Goal: Transaction & Acquisition: Obtain resource

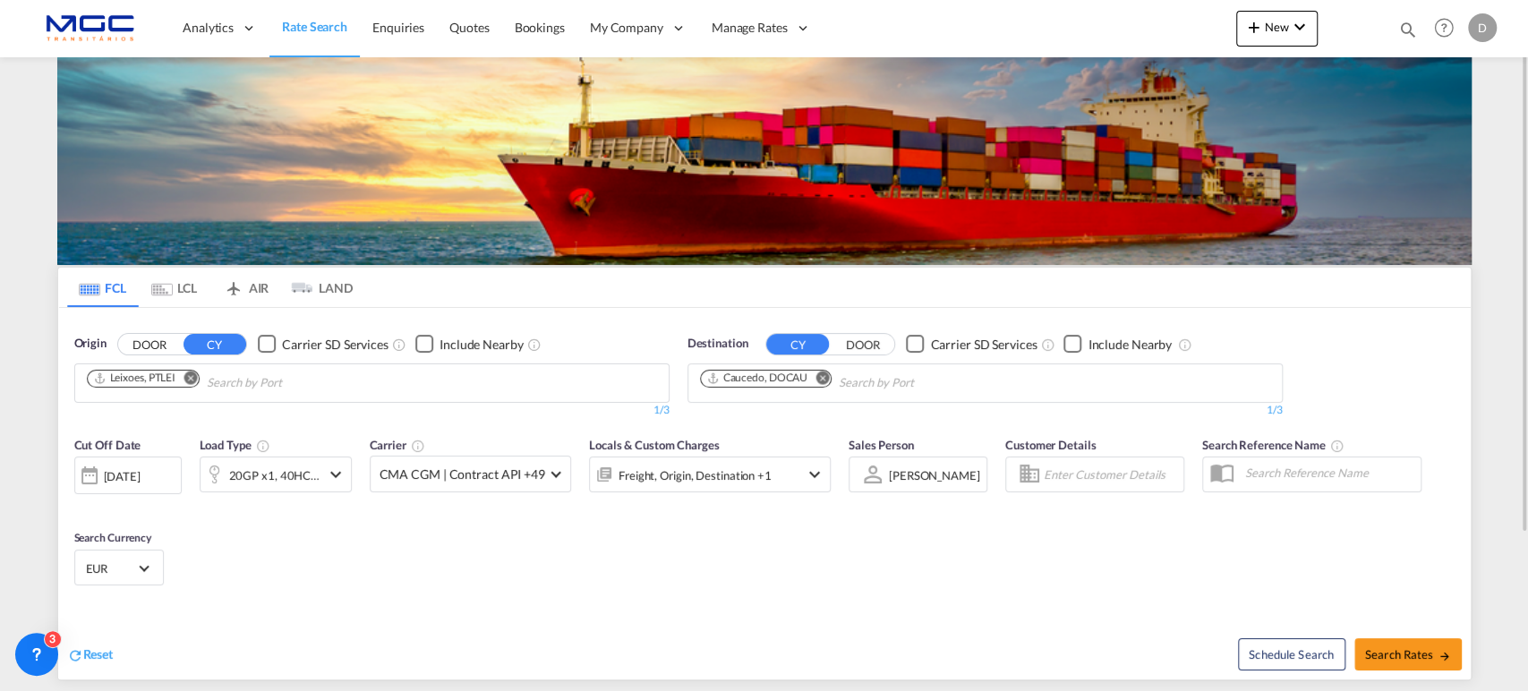
click at [818, 378] on md-icon "Remove" at bounding box center [821, 377] width 13 height 13
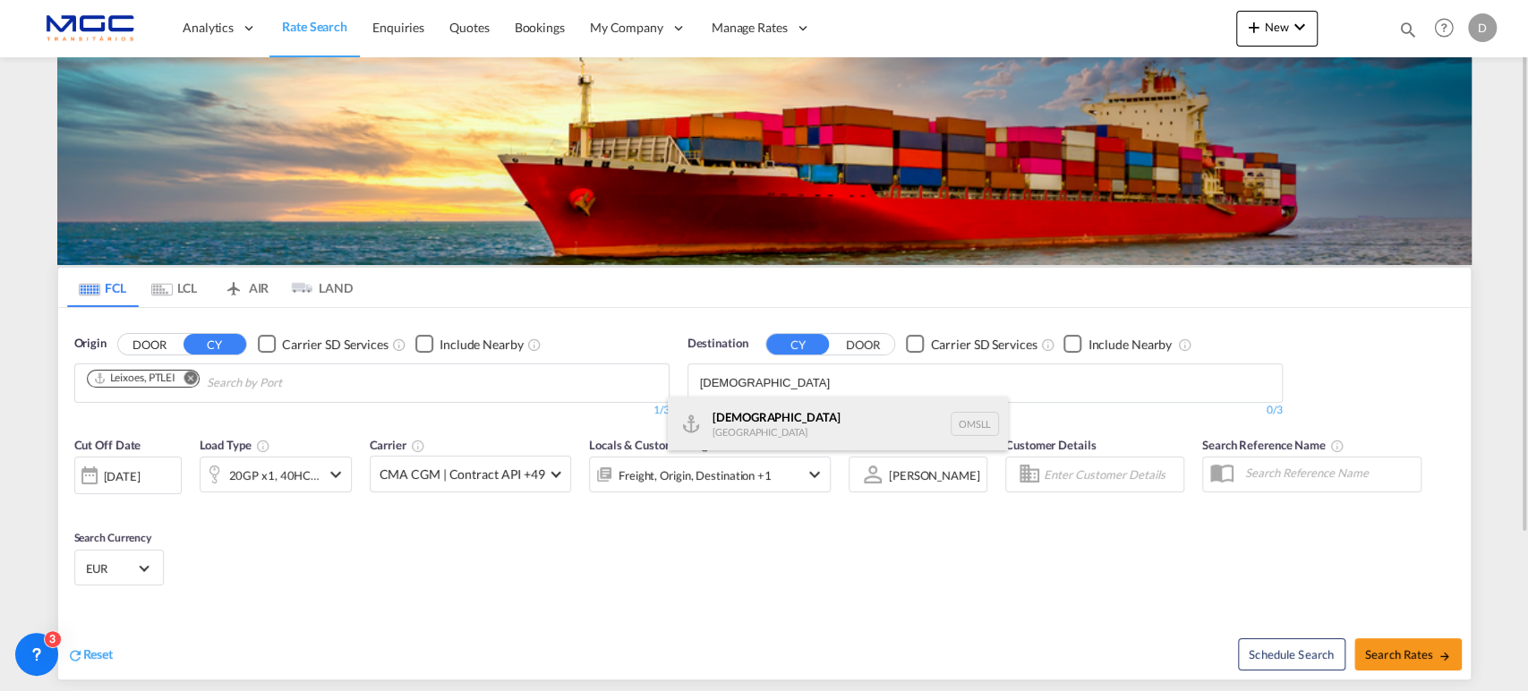
type input "[DEMOGRAPHIC_DATA]"
click at [770, 421] on div "Salalah [GEOGRAPHIC_DATA] [GEOGRAPHIC_DATA]" at bounding box center [838, 424] width 340 height 54
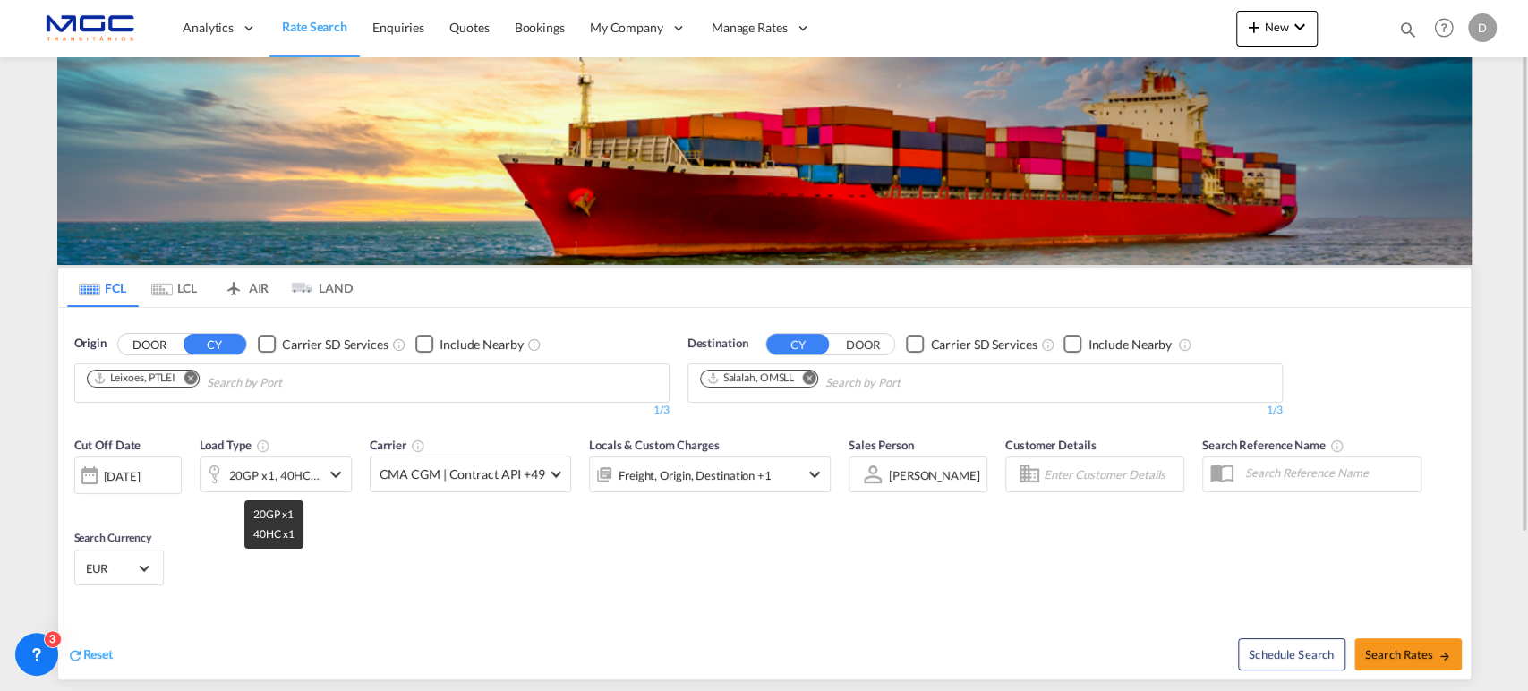
click at [320, 478] on div "20GP x1, 40HC x1" at bounding box center [274, 475] width 91 height 25
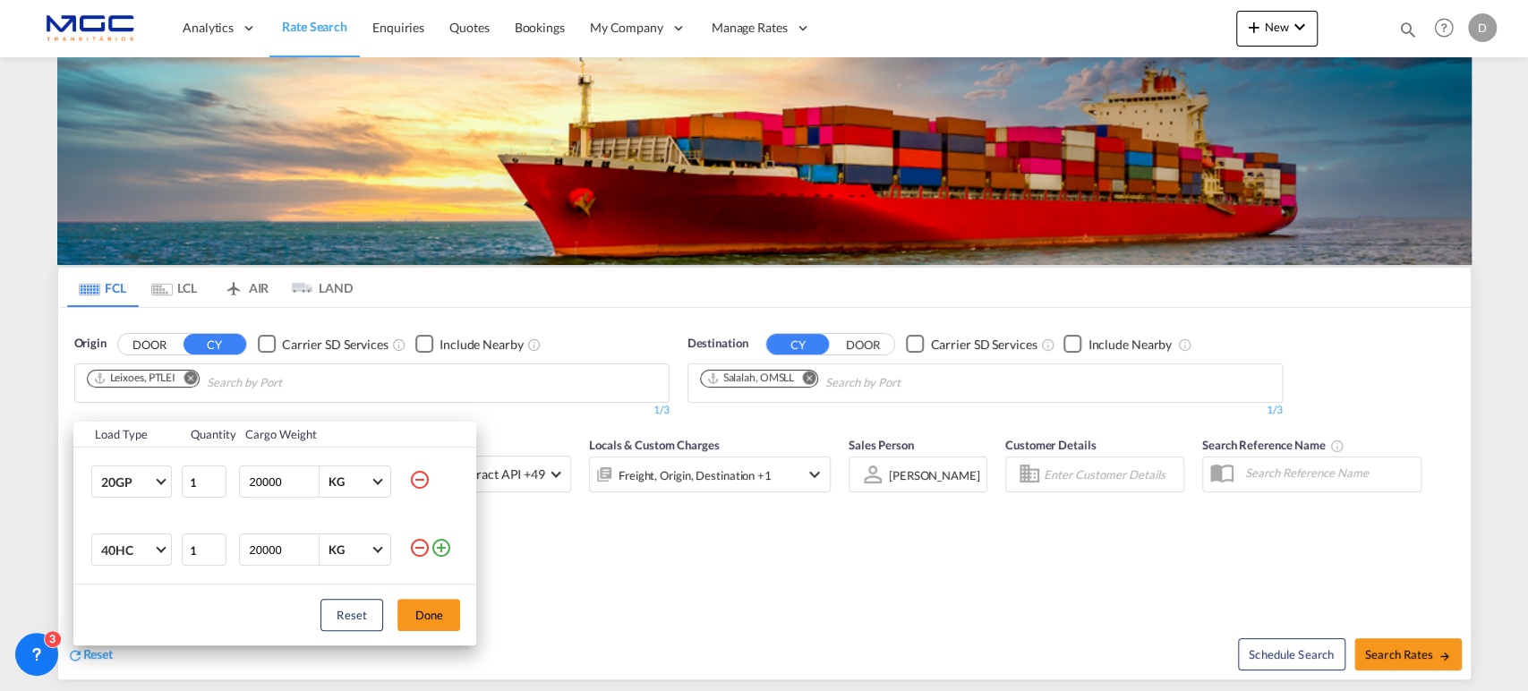
click at [421, 476] on md-icon "icon-minus-circle-outline" at bounding box center [419, 479] width 21 height 21
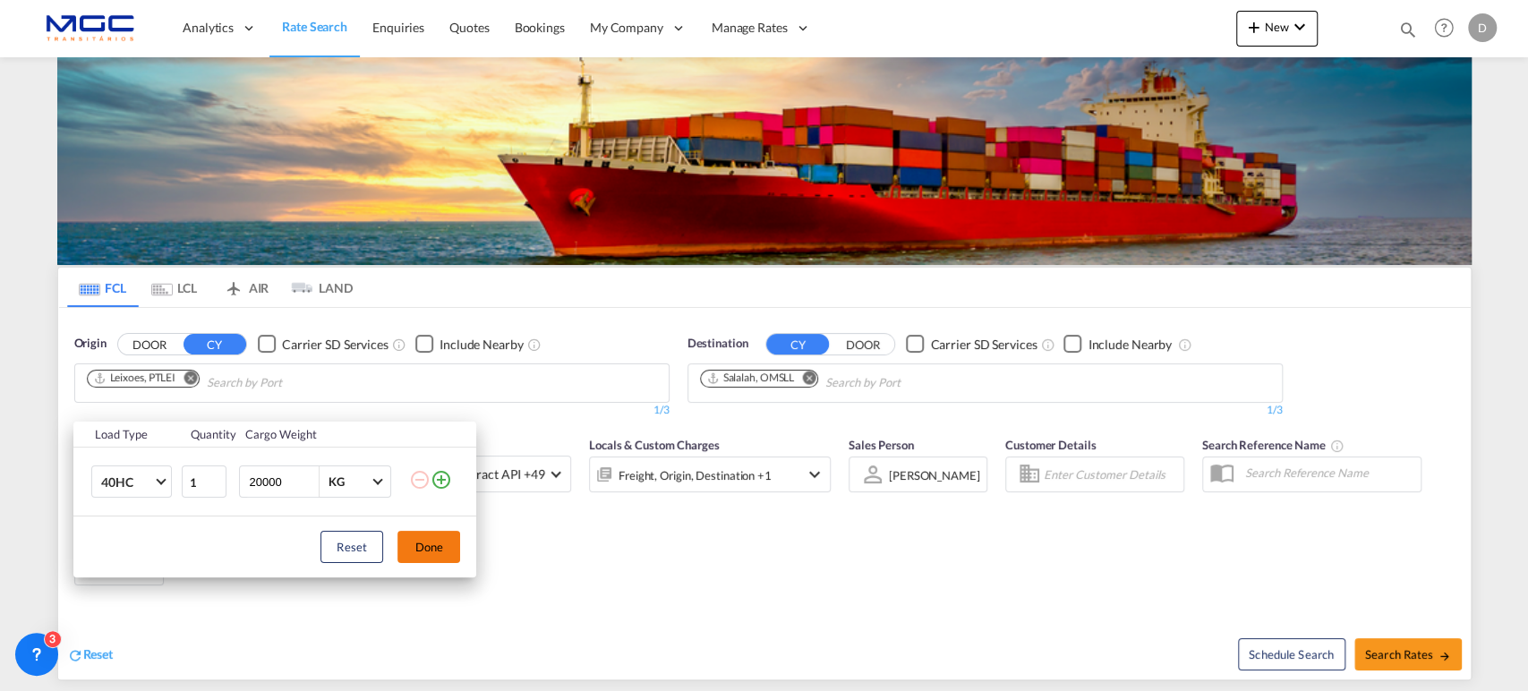
click at [451, 545] on button "Done" at bounding box center [428, 547] width 63 height 32
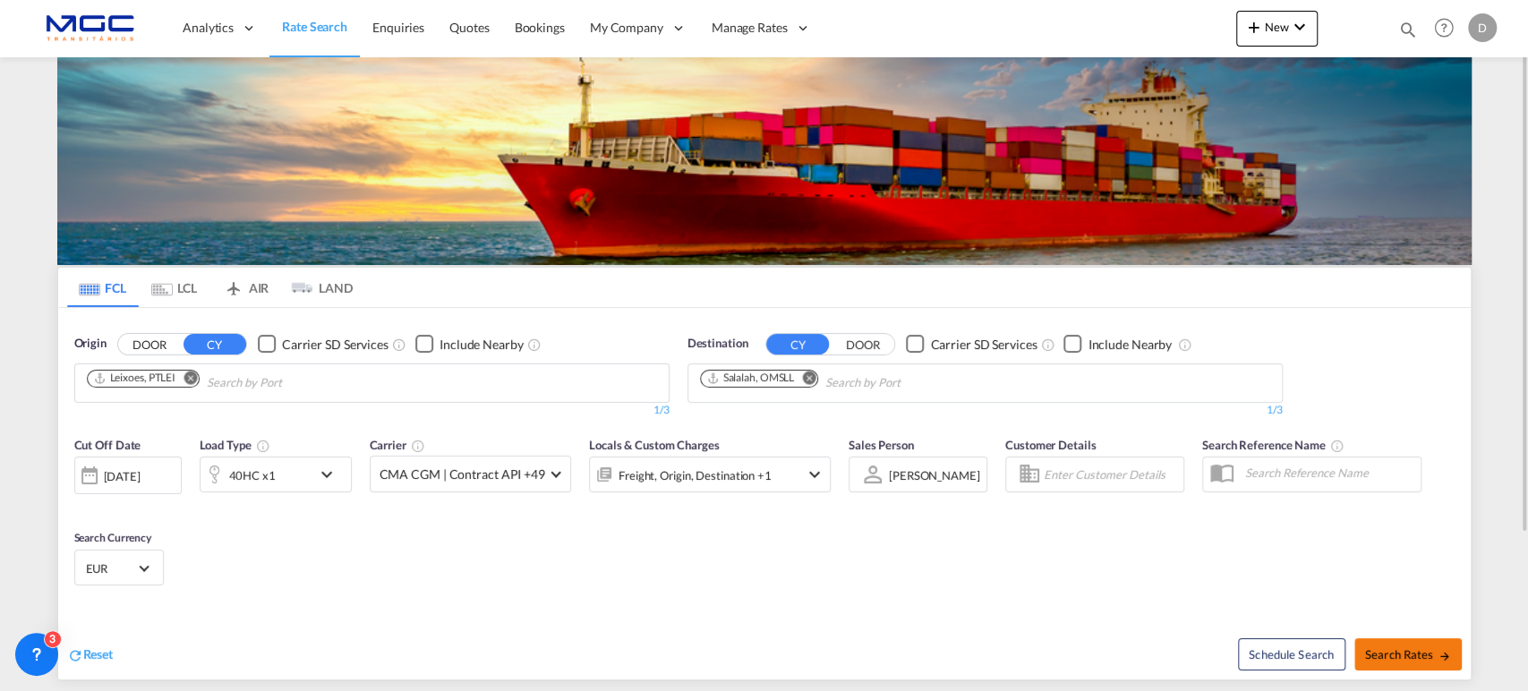
click at [1373, 657] on span "Search Rates" at bounding box center [1408, 654] width 86 height 14
type input "PTLEI to OMSLL / [DATE]"
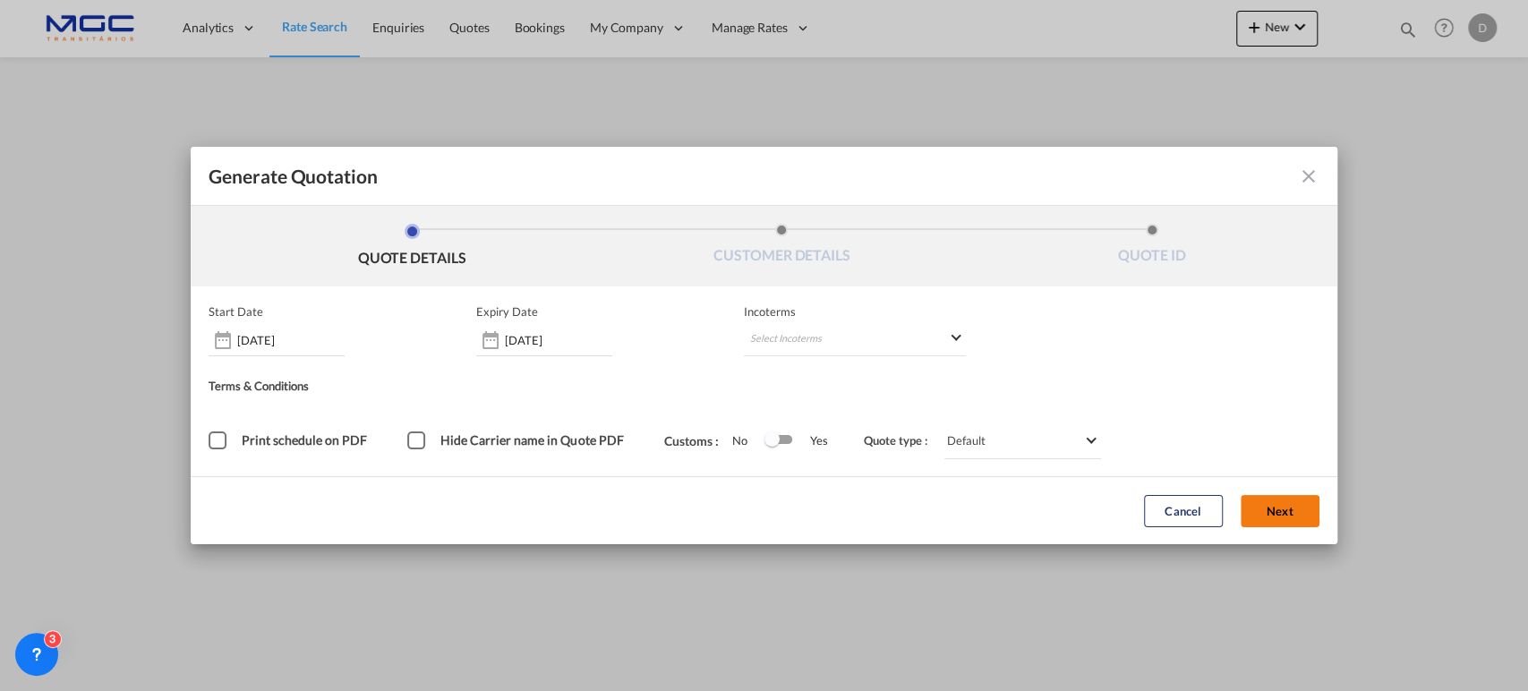
click at [1270, 517] on button "Next" at bounding box center [1280, 511] width 79 height 32
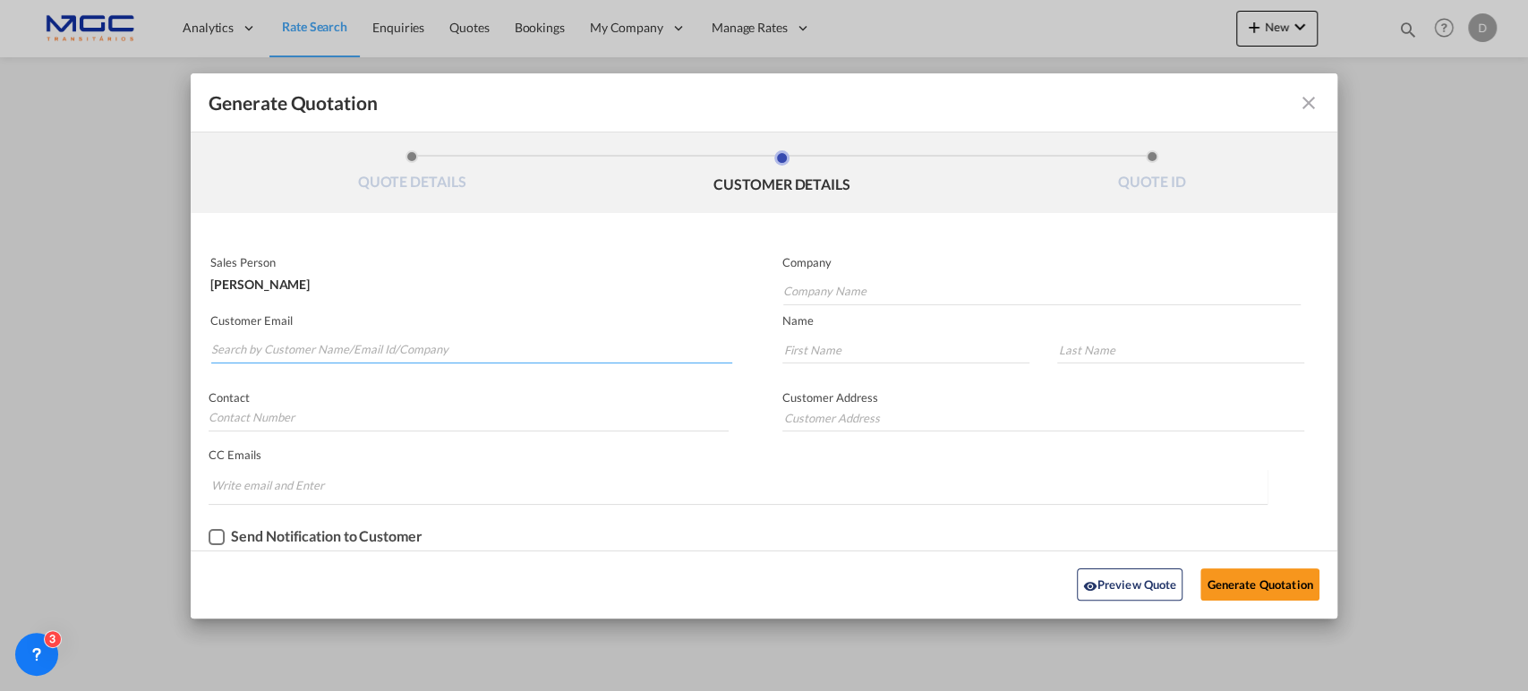
click at [347, 342] on input "Search by Customer Name/Email Id/Company" at bounding box center [471, 350] width 521 height 27
paste input "[PERSON_NAME] <[EMAIL_ADDRESS][DOMAIN_NAME]>"
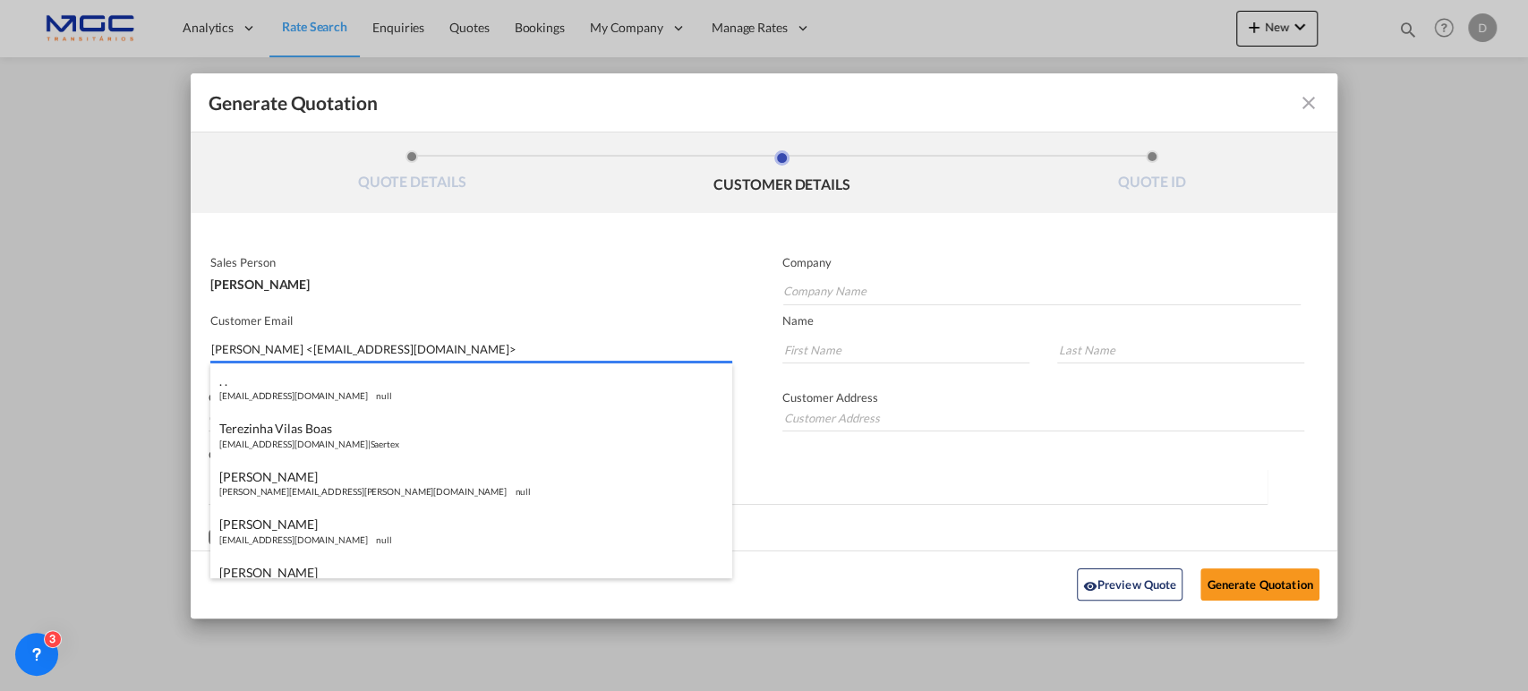
drag, startPoint x: 304, startPoint y: 347, endPoint x: 89, endPoint y: 340, distance: 215.8
click at [89, 340] on div "Generate Quotation QUOTE DETAILS CUSTOMER DETAILS QUOTE ID Start Date [DATE] Ex…" at bounding box center [764, 345] width 1528 height 691
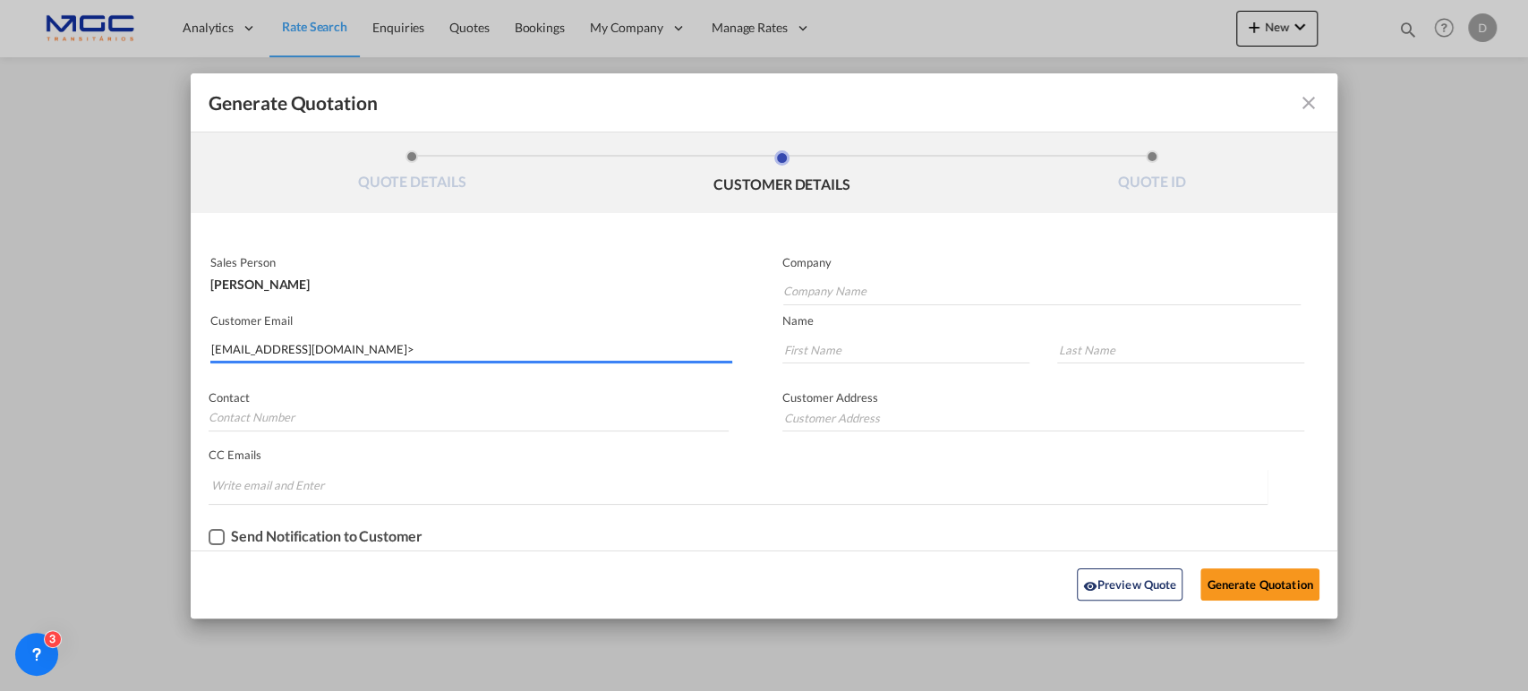
click at [347, 342] on input "[EMAIL_ADDRESS][DOMAIN_NAME]>" at bounding box center [471, 350] width 521 height 27
type input "[EMAIL_ADDRESS][DOMAIN_NAME]"
click at [813, 285] on input "Company Name" at bounding box center [1042, 291] width 518 height 27
type input "."
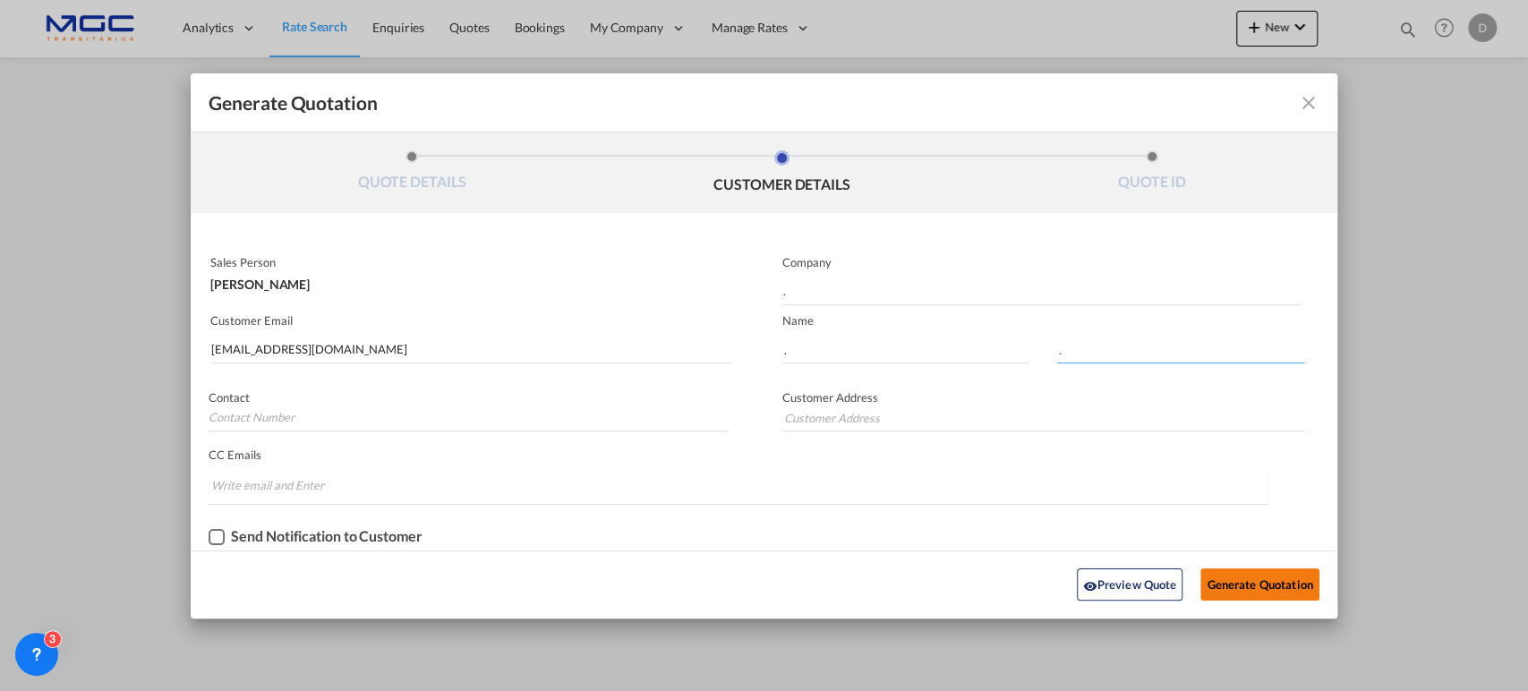
type input "."
click at [1259, 576] on button "Generate Quotation" at bounding box center [1259, 584] width 118 height 32
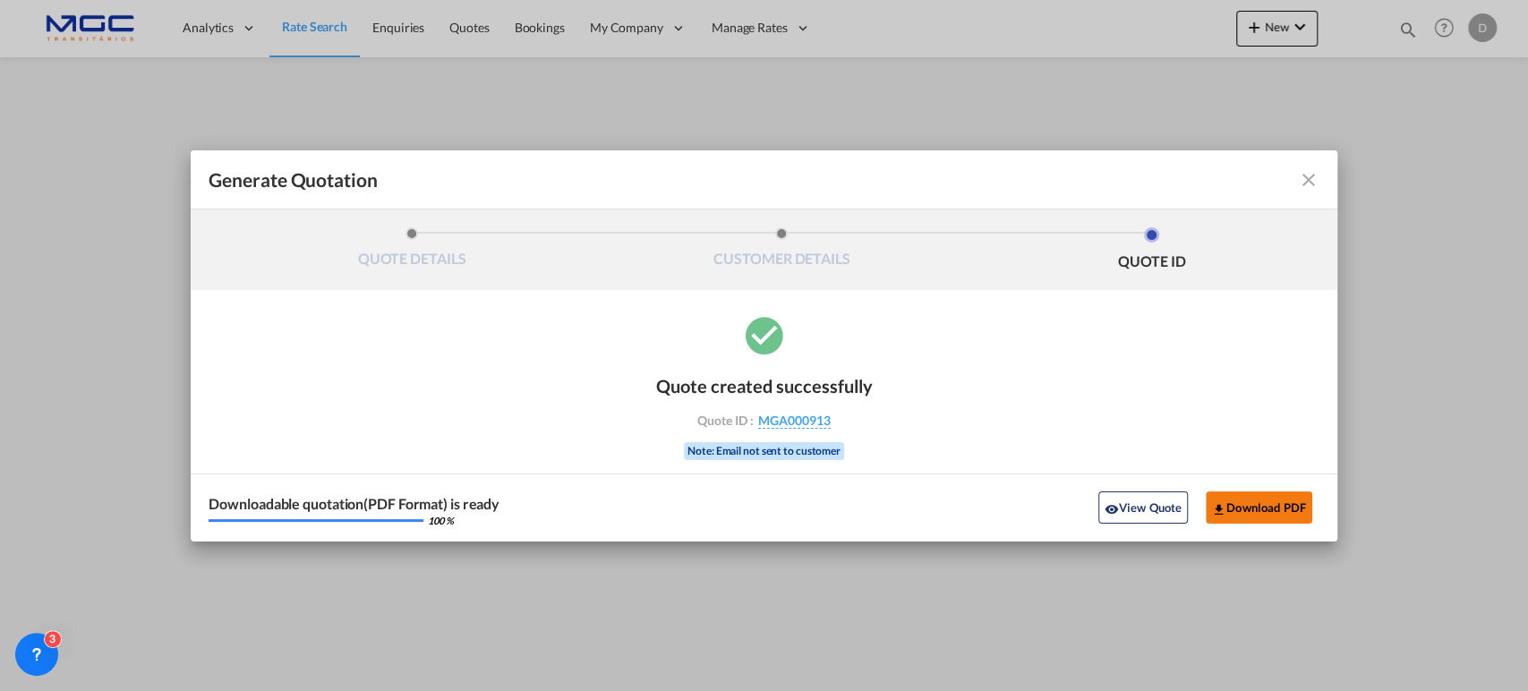
click at [1232, 501] on button "Download PDF" at bounding box center [1259, 507] width 107 height 32
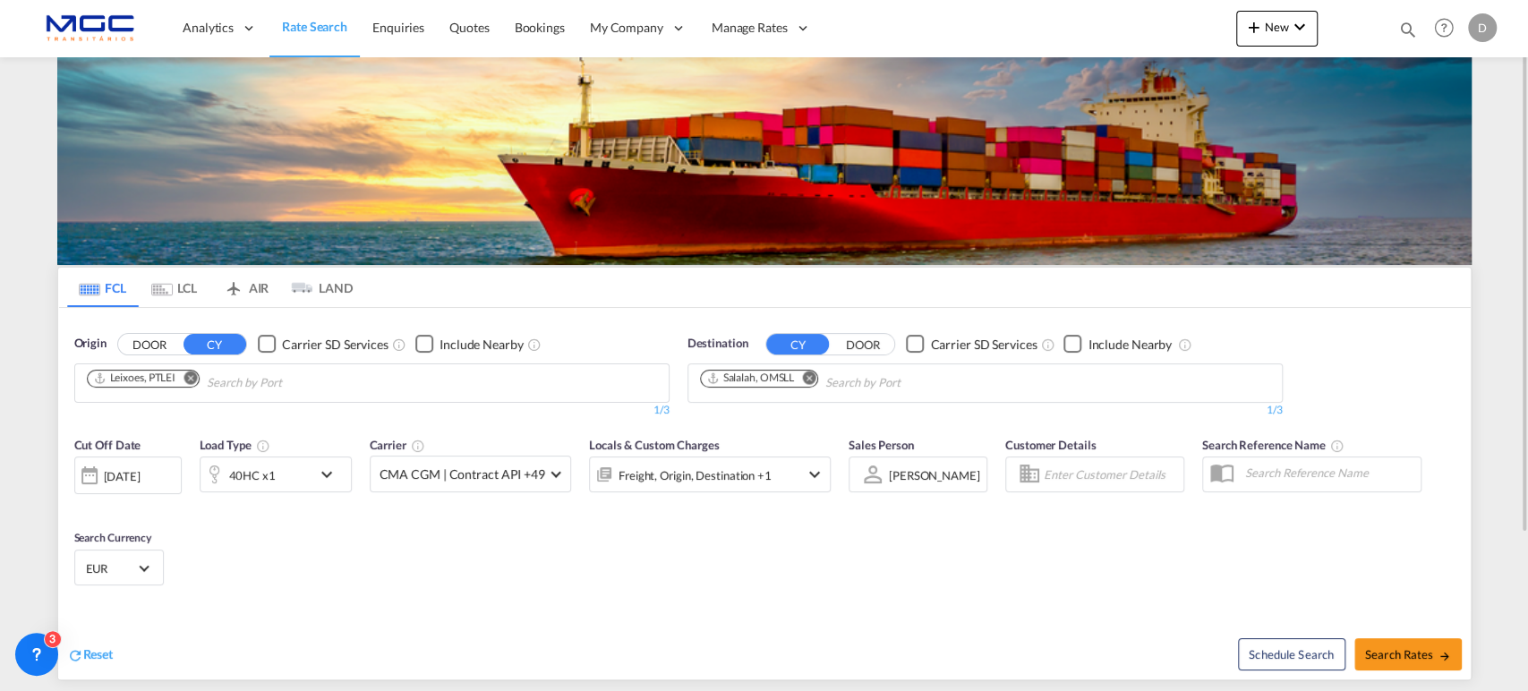
click at [806, 375] on md-icon "Remove" at bounding box center [808, 377] width 13 height 13
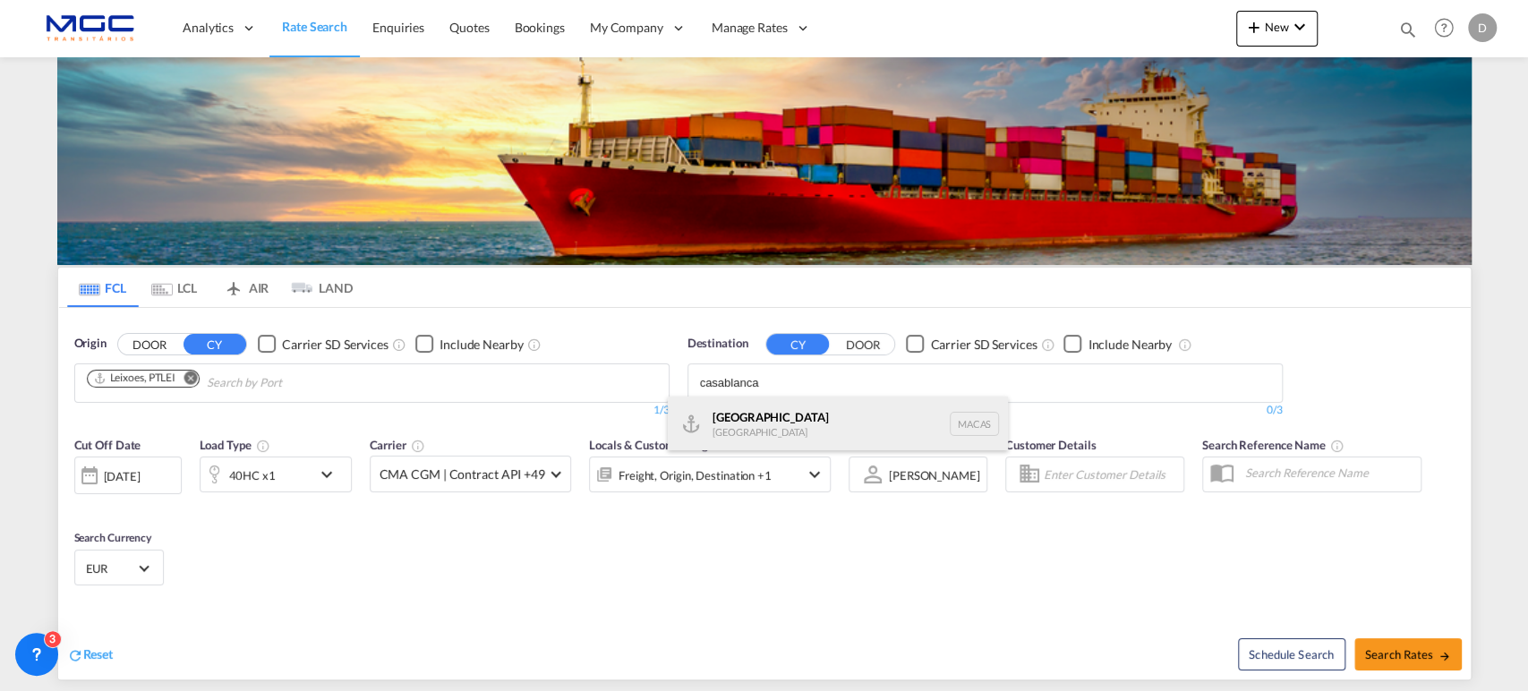
type input "casablanca"
click at [752, 419] on div "Casablanca Morocco MACAS" at bounding box center [838, 424] width 340 height 54
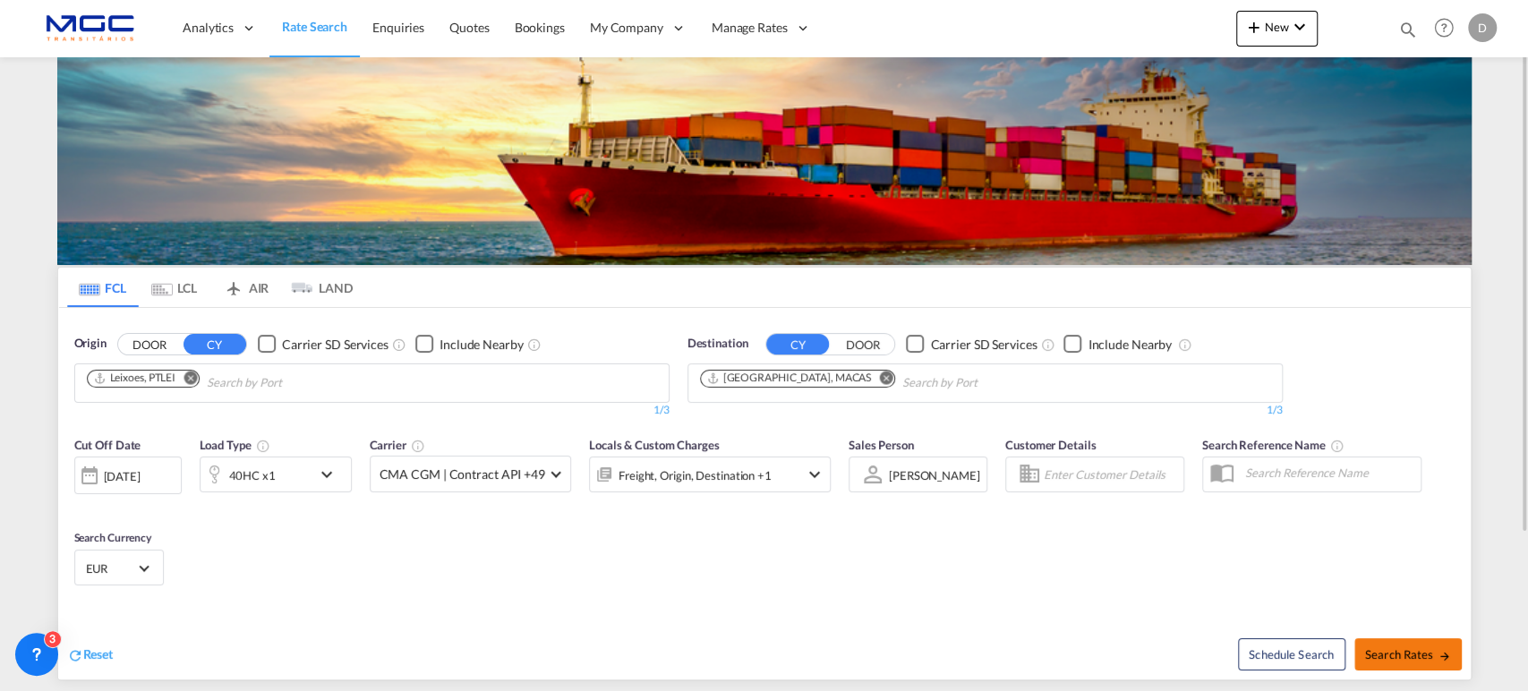
click at [1393, 648] on span "Search Rates" at bounding box center [1408, 654] width 86 height 14
type input "PTLEI to MACAS / 10 Oct 2025"
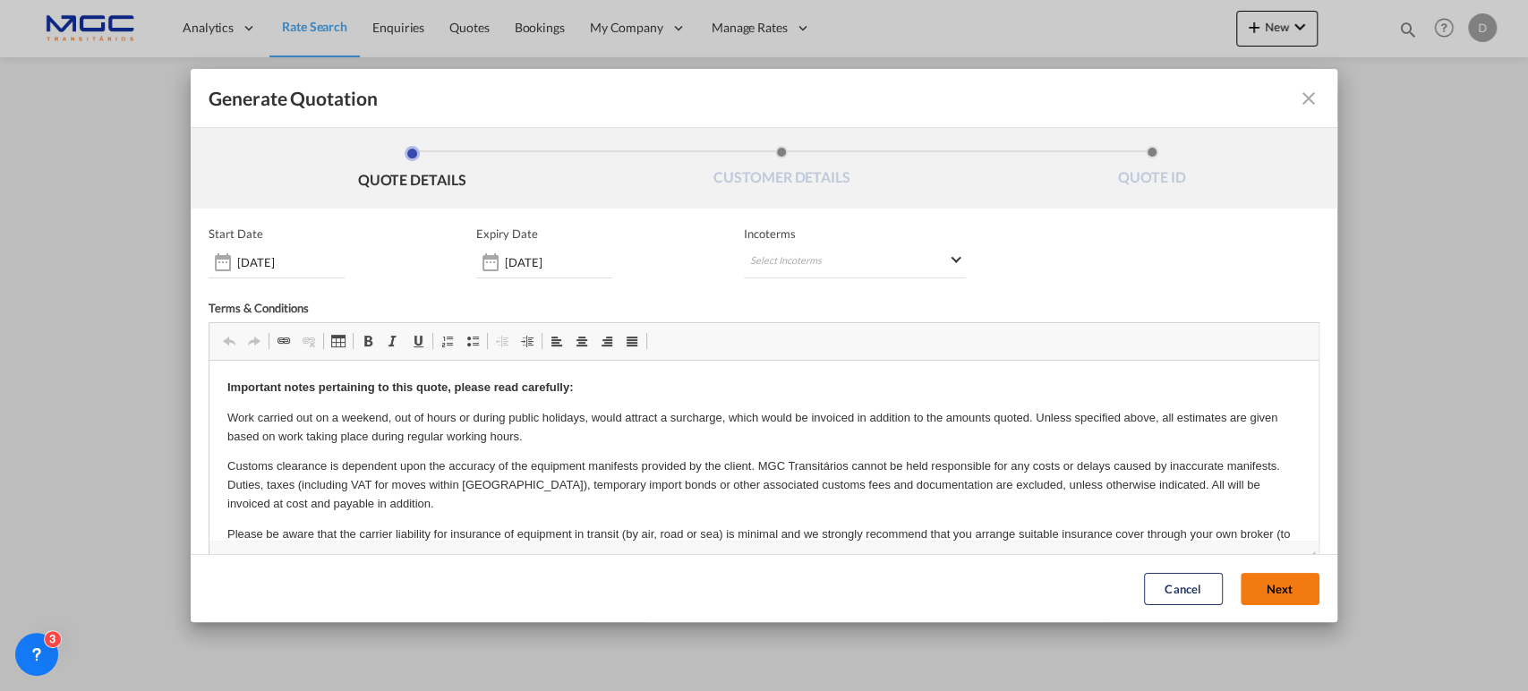
click at [1256, 586] on button "Next" at bounding box center [1280, 589] width 79 height 32
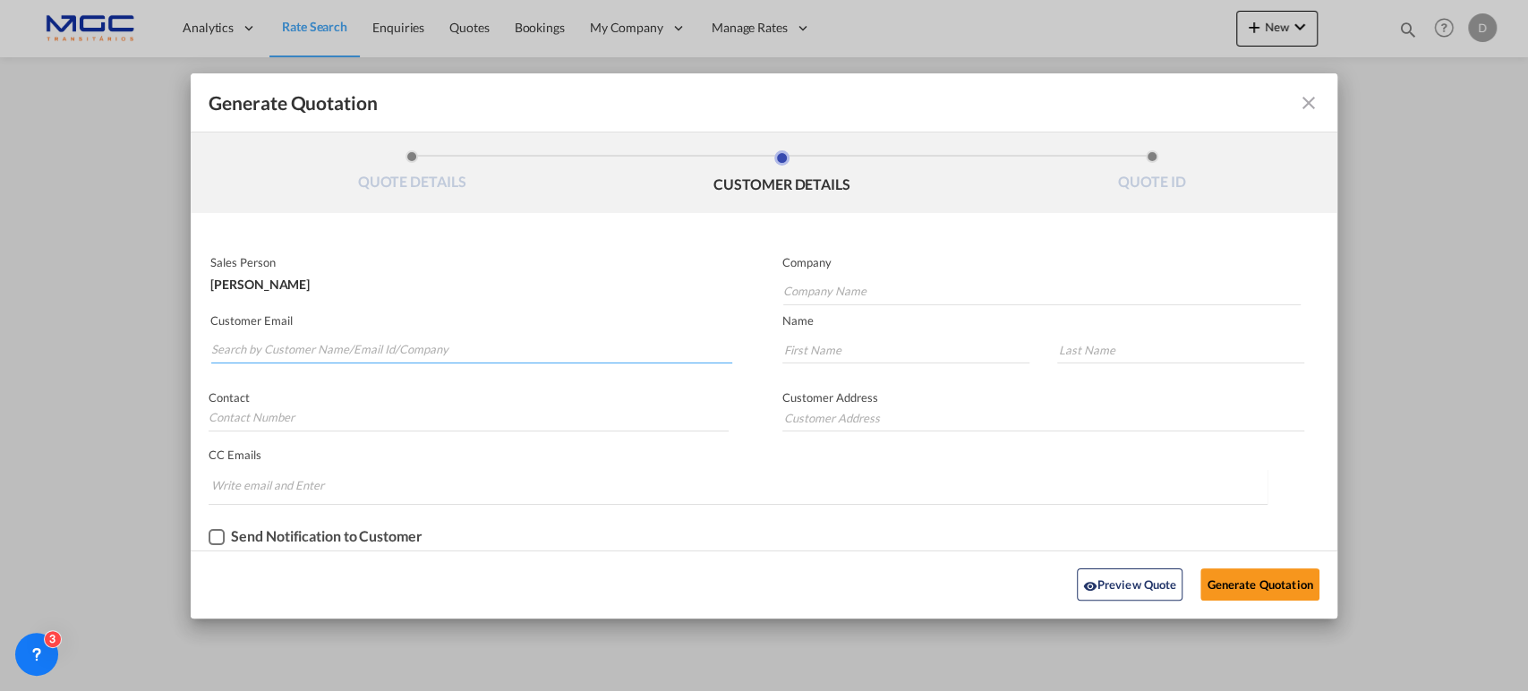
click at [388, 346] on input "Search by Customer Name/Email Id/Company" at bounding box center [471, 350] width 521 height 27
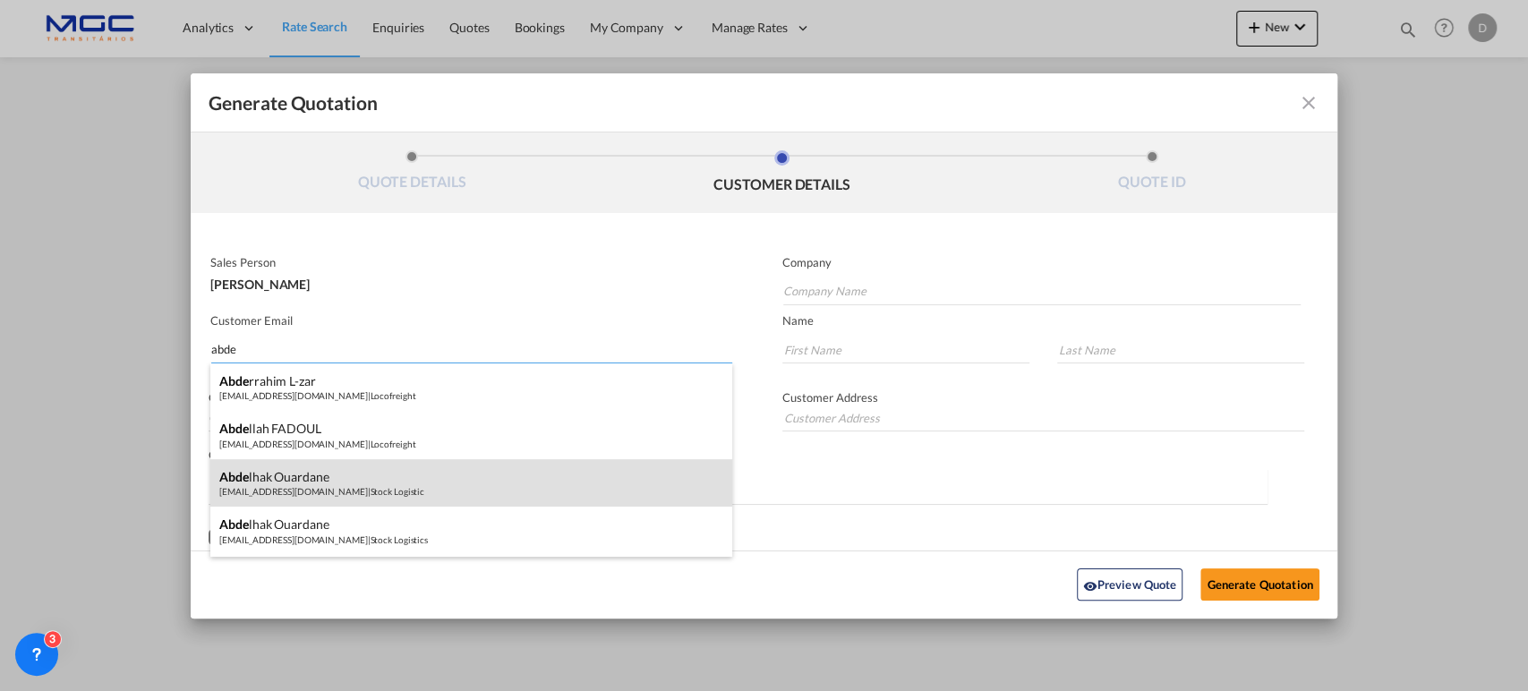
type input "abde"
click at [354, 496] on div "Abde lhak Ouardane a.ourdane@stocklogistic.com | Stock Logistic" at bounding box center [471, 483] width 522 height 48
type input "Stock Logistic"
type input "a.ourdane@stocklogistic.com"
type input "Abdelhak"
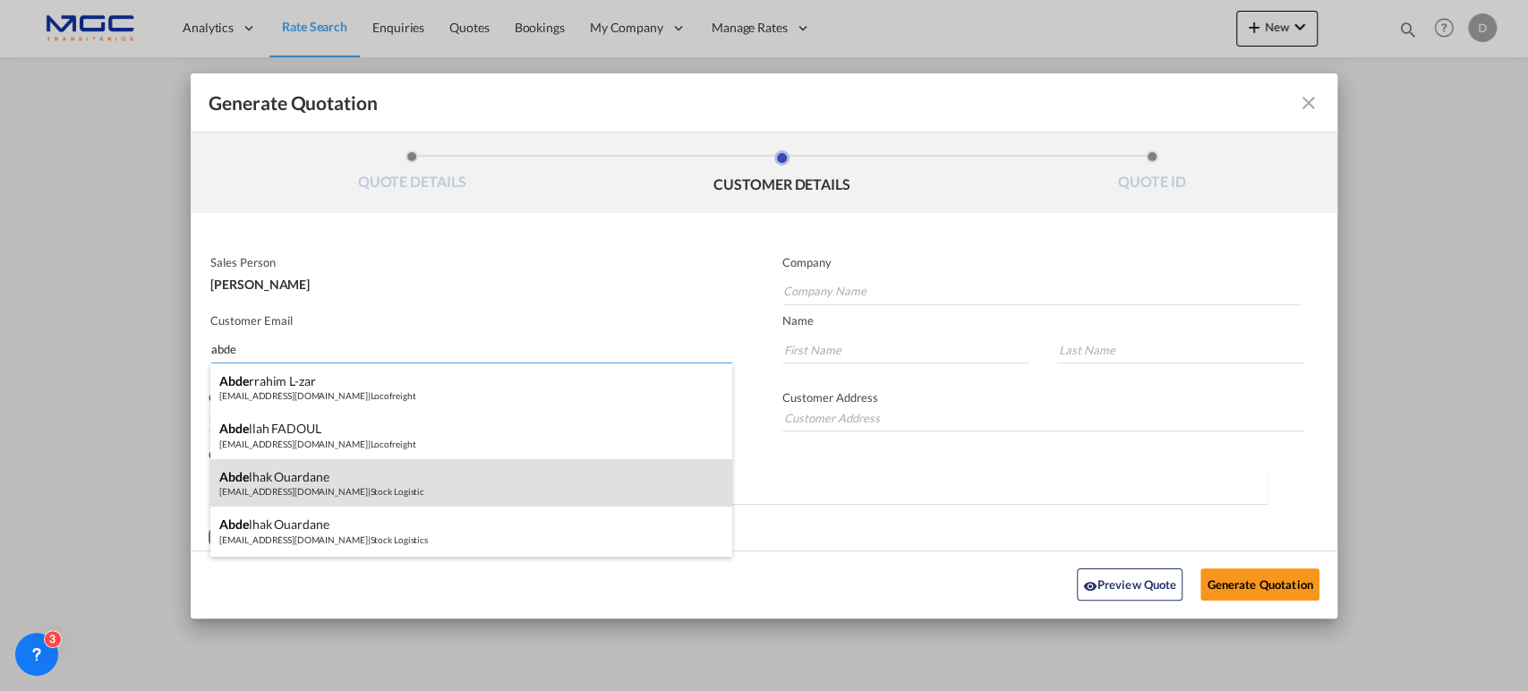
type input "Ouardane"
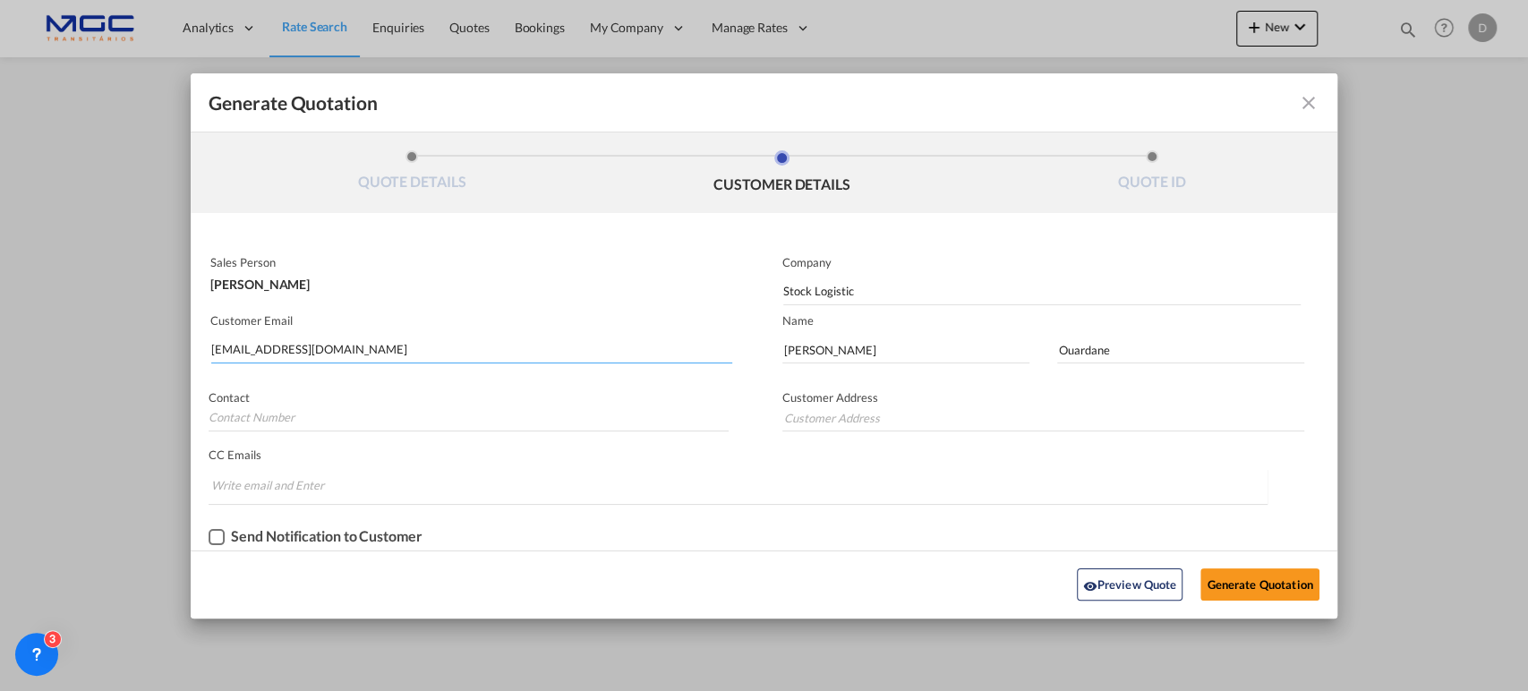
drag, startPoint x: 329, startPoint y: 369, endPoint x: 93, endPoint y: 405, distance: 239.0
click at [93, 405] on div "Generate Quotation QUOTE DETAILS CUSTOMER DETAILS QUOTE ID Start Date 10 Oct 20…" at bounding box center [764, 345] width 1528 height 691
paste input "ouardane@gmrglobaltrans"
type input "ouardane@gmrglobaltrans.com"
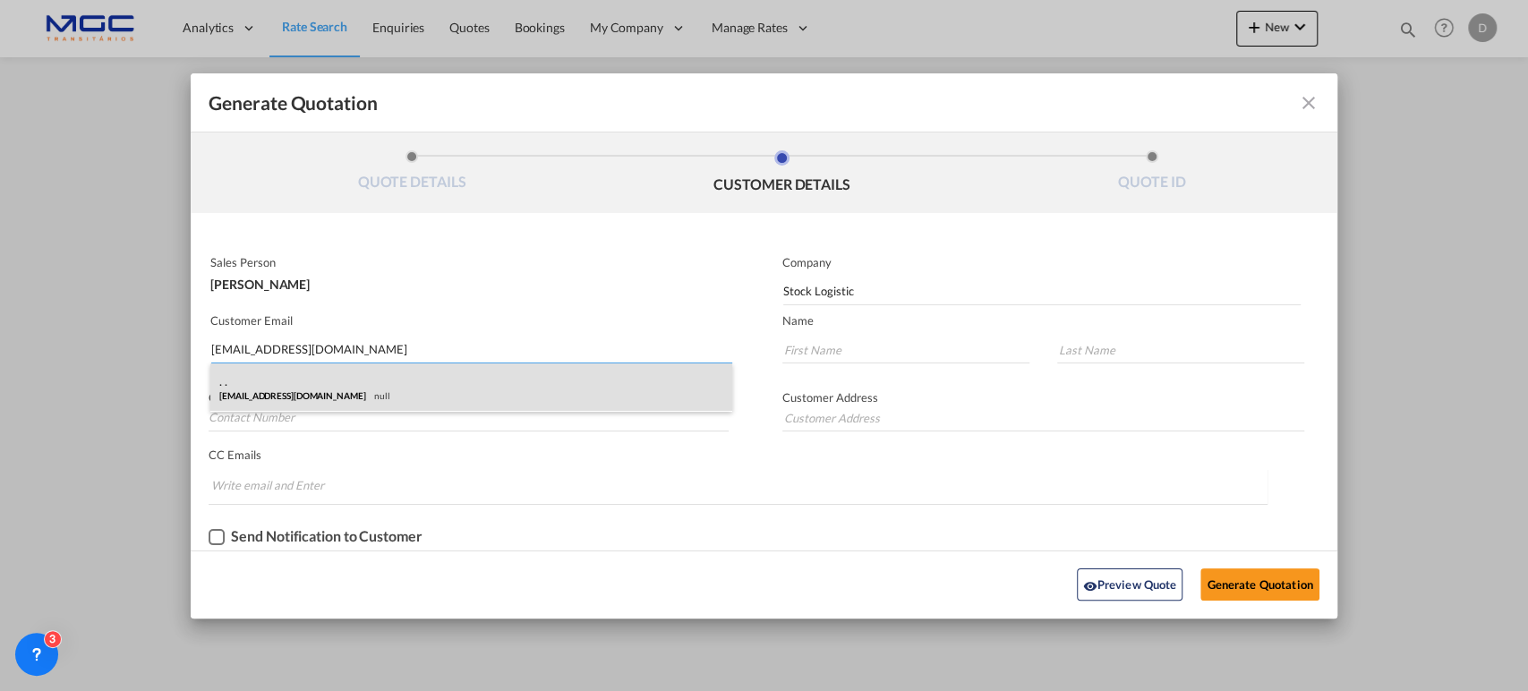
type input "ouardane@gmrglobaltrans.com"
click at [472, 392] on div ". . ouardane@gmrglobaltrans.com null" at bounding box center [471, 387] width 522 height 48
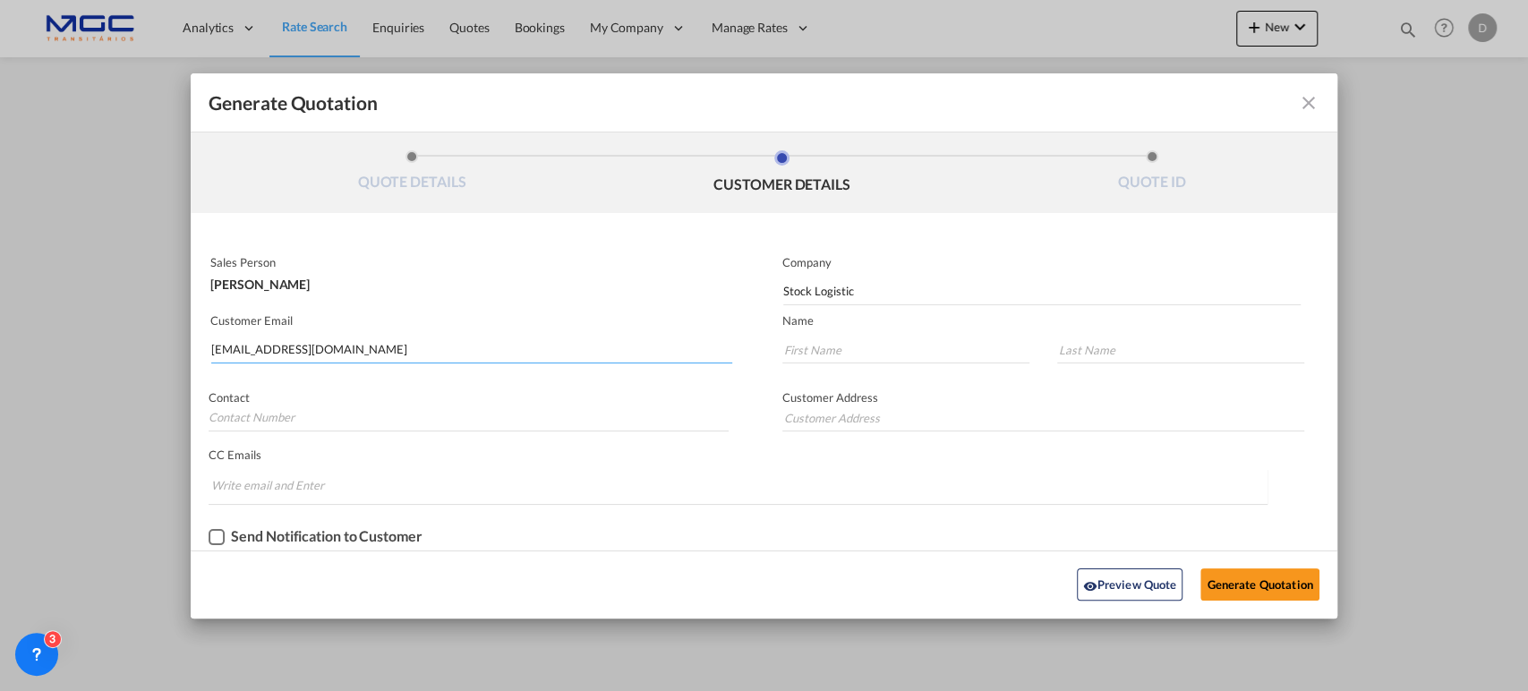
type input "."
click at [1284, 577] on button "Generate Quotation" at bounding box center [1259, 584] width 118 height 32
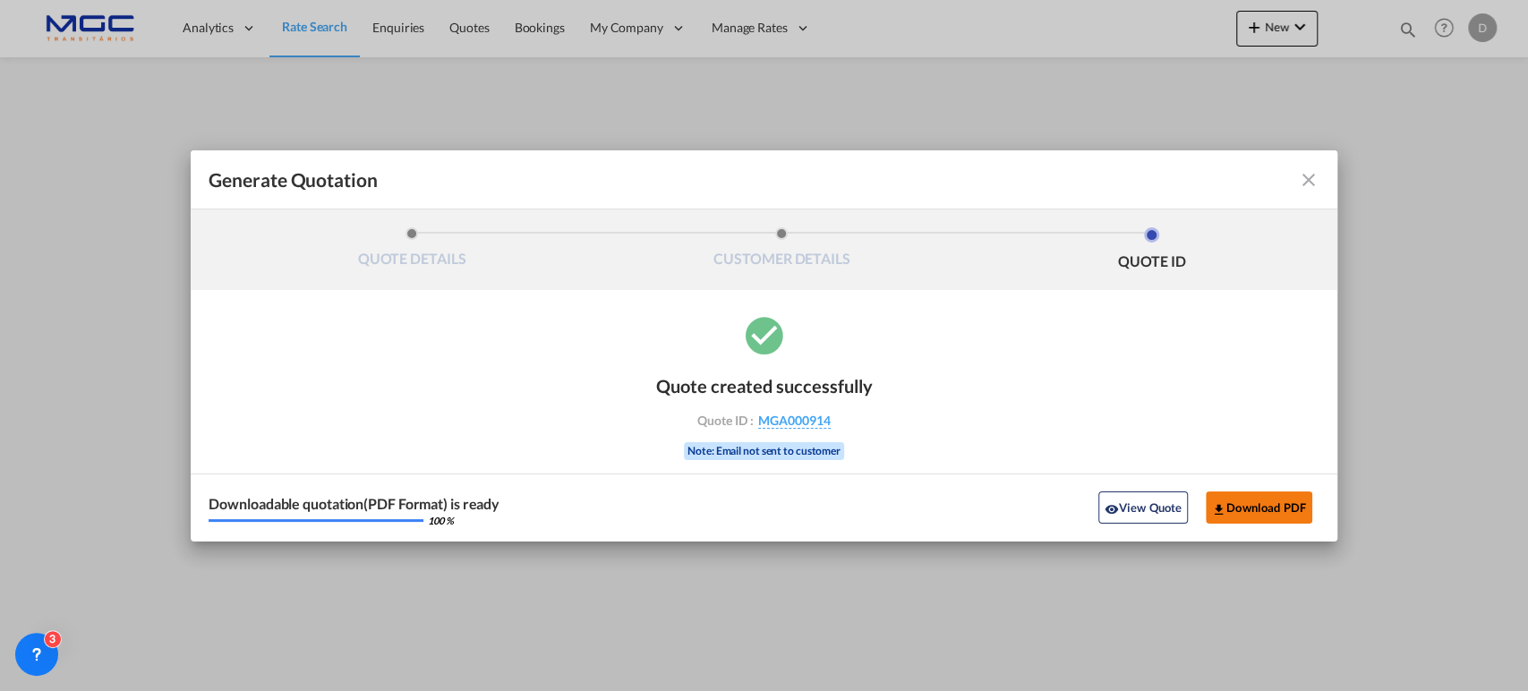
click at [1259, 499] on button "Download PDF" at bounding box center [1259, 507] width 107 height 32
